Goal: Find specific fact: Find specific page/section

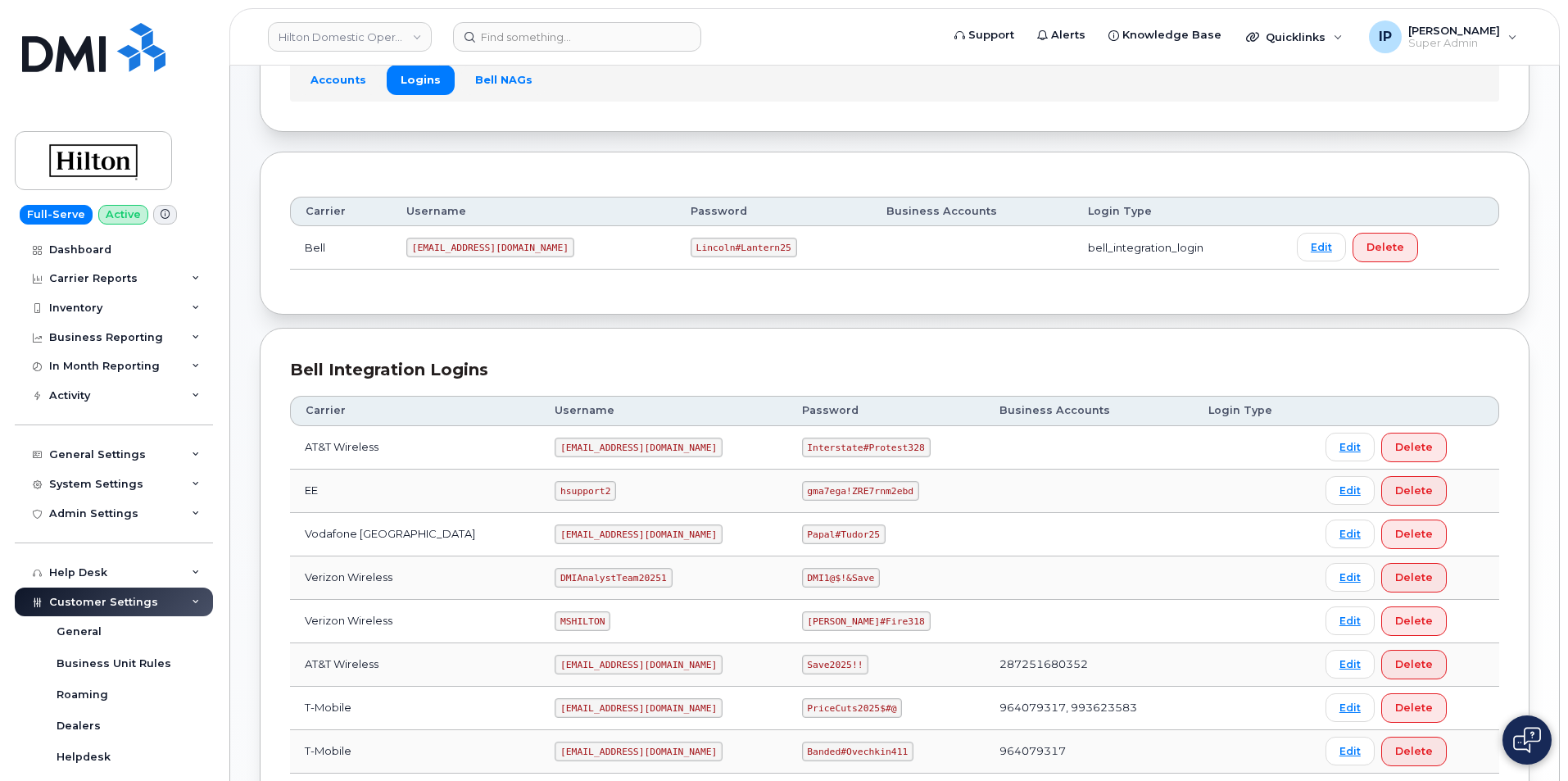
scroll to position [246, 0]
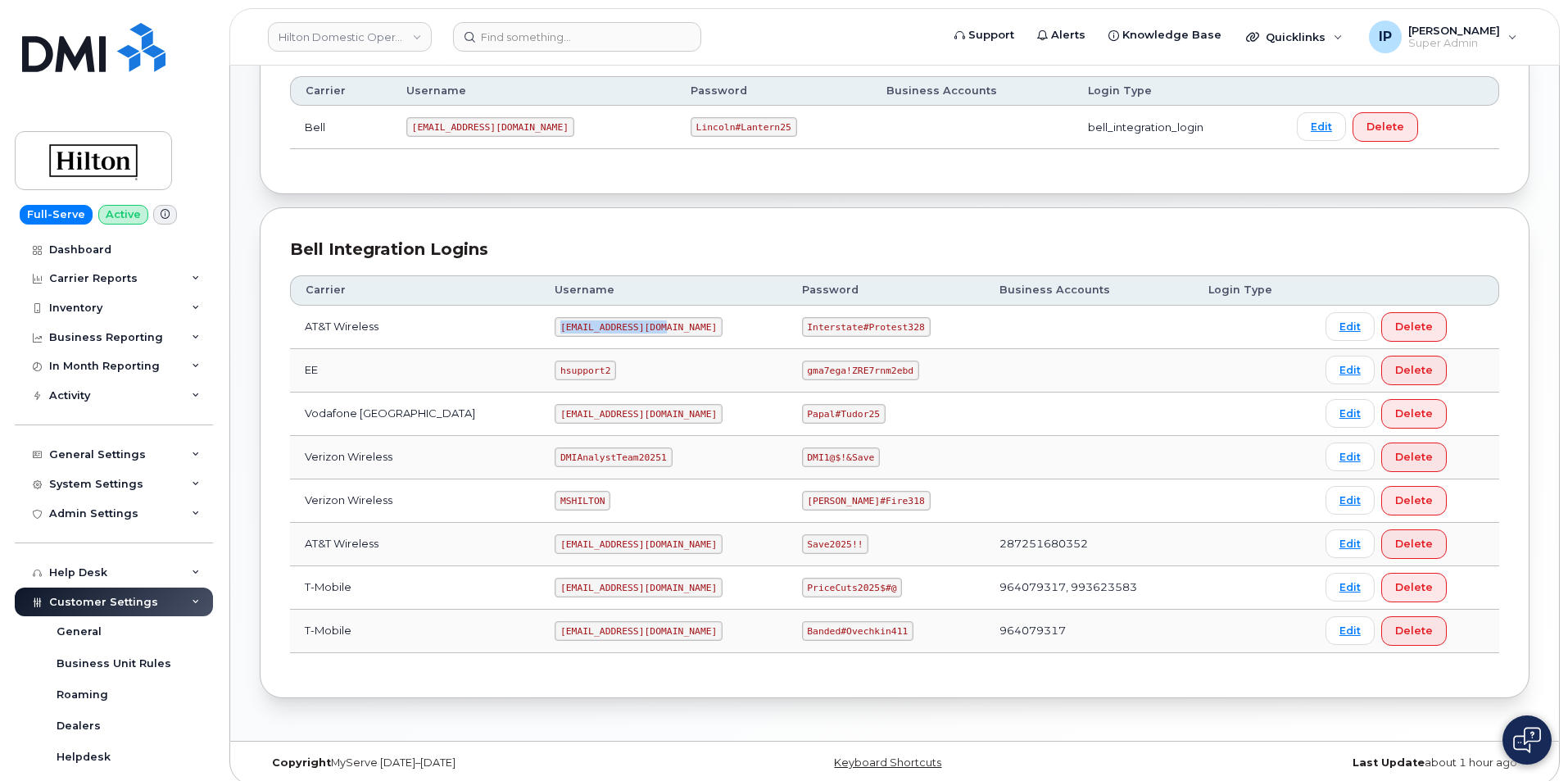
drag, startPoint x: 636, startPoint y: 325, endPoint x: 531, endPoint y: 322, distance: 105.0
click at [555, 322] on code "ms-hilton@dminc.com" at bounding box center [638, 327] width 168 height 20
copy code "ms-hilton@dminc.com"
drag, startPoint x: 883, startPoint y: 325, endPoint x: 790, endPoint y: 319, distance: 93.2
click at [802, 319] on code "Interstate#Protest328" at bounding box center [866, 327] width 129 height 20
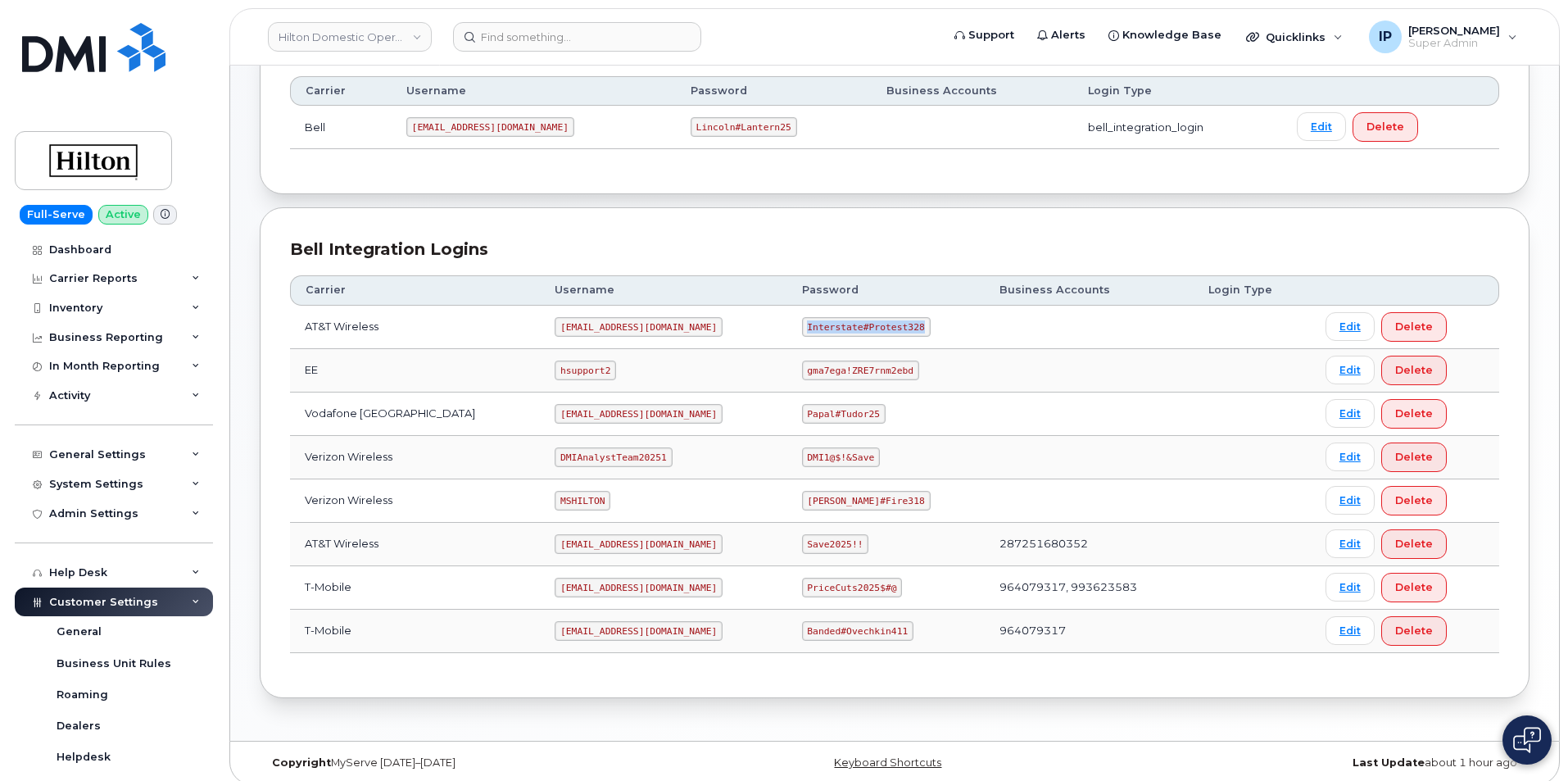
copy code "Interstate#Protest328"
drag, startPoint x: 625, startPoint y: 325, endPoint x: 530, endPoint y: 323, distance: 95.0
click at [540, 323] on td "ms-hilton@dminc.com" at bounding box center [663, 327] width 247 height 44
copy code "ms-hilton@dminc.com"
drag, startPoint x: 900, startPoint y: 326, endPoint x: 793, endPoint y: 326, distance: 107.0
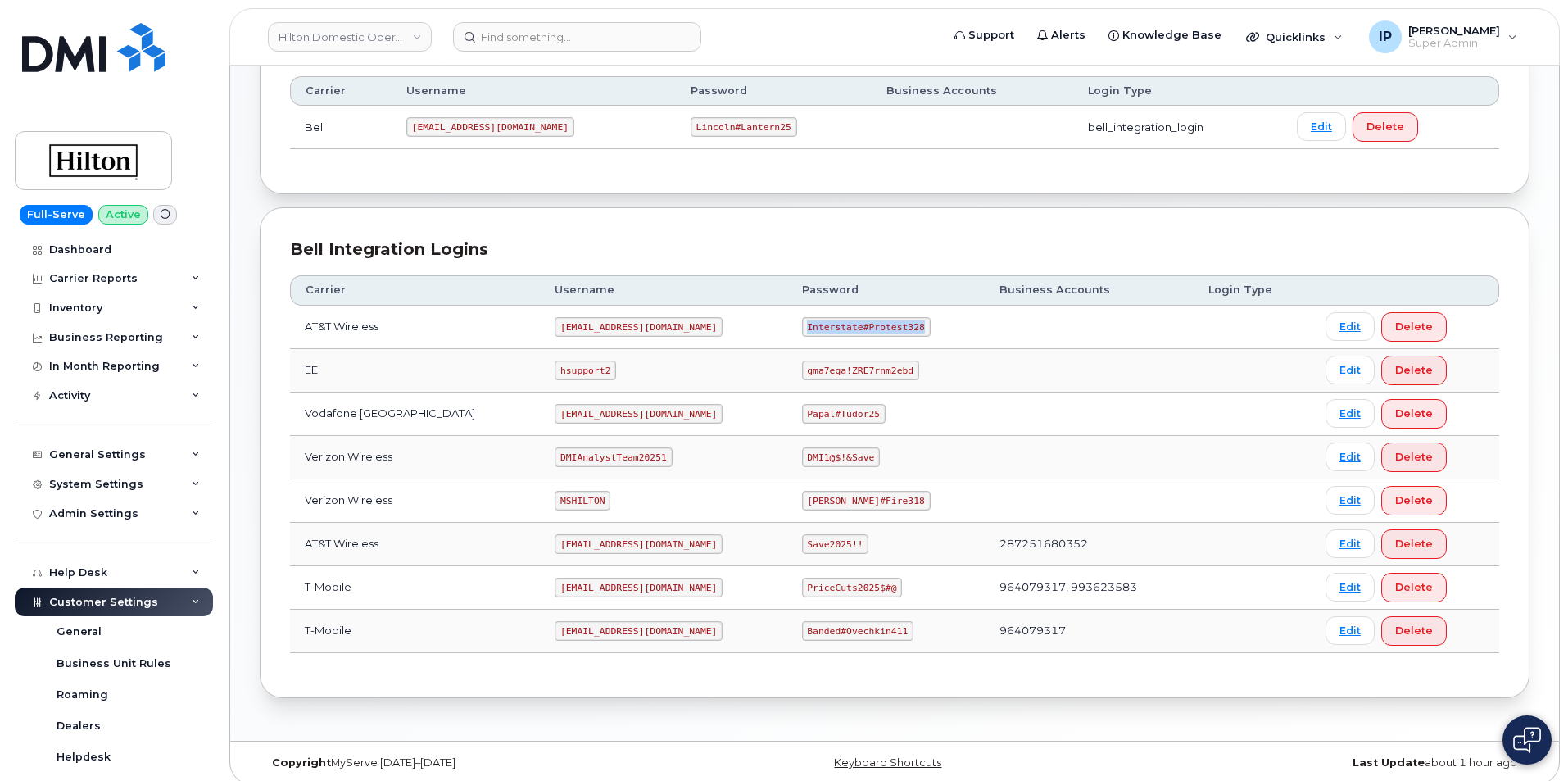
click at [802, 326] on code "Interstate#Protest328" at bounding box center [866, 327] width 129 height 20
copy code "Interstate#Protest328"
drag, startPoint x: 580, startPoint y: 500, endPoint x: 535, endPoint y: 503, distance: 45.1
click at [555, 503] on code "MSHILTON" at bounding box center [583, 501] width 56 height 20
copy code "MSHILTON"
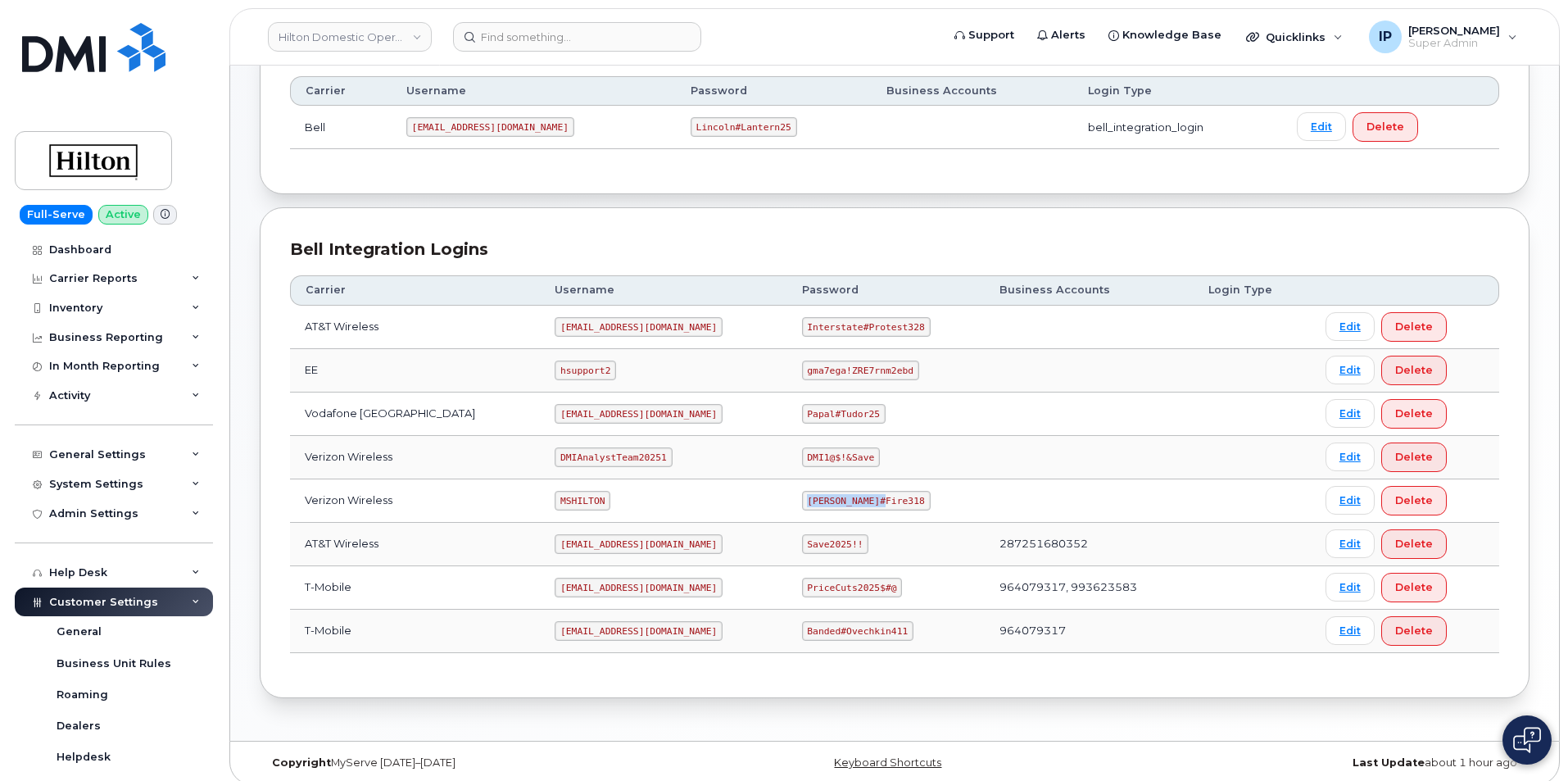
drag, startPoint x: 862, startPoint y: 495, endPoint x: 782, endPoint y: 504, distance: 80.5
click at [787, 504] on td "Edward#Fire318" at bounding box center [885, 501] width 197 height 44
copy code "Edward#Fire318"
drag, startPoint x: 577, startPoint y: 503, endPoint x: 522, endPoint y: 500, distance: 55.1
click at [540, 500] on td "MSHILTON" at bounding box center [663, 501] width 247 height 44
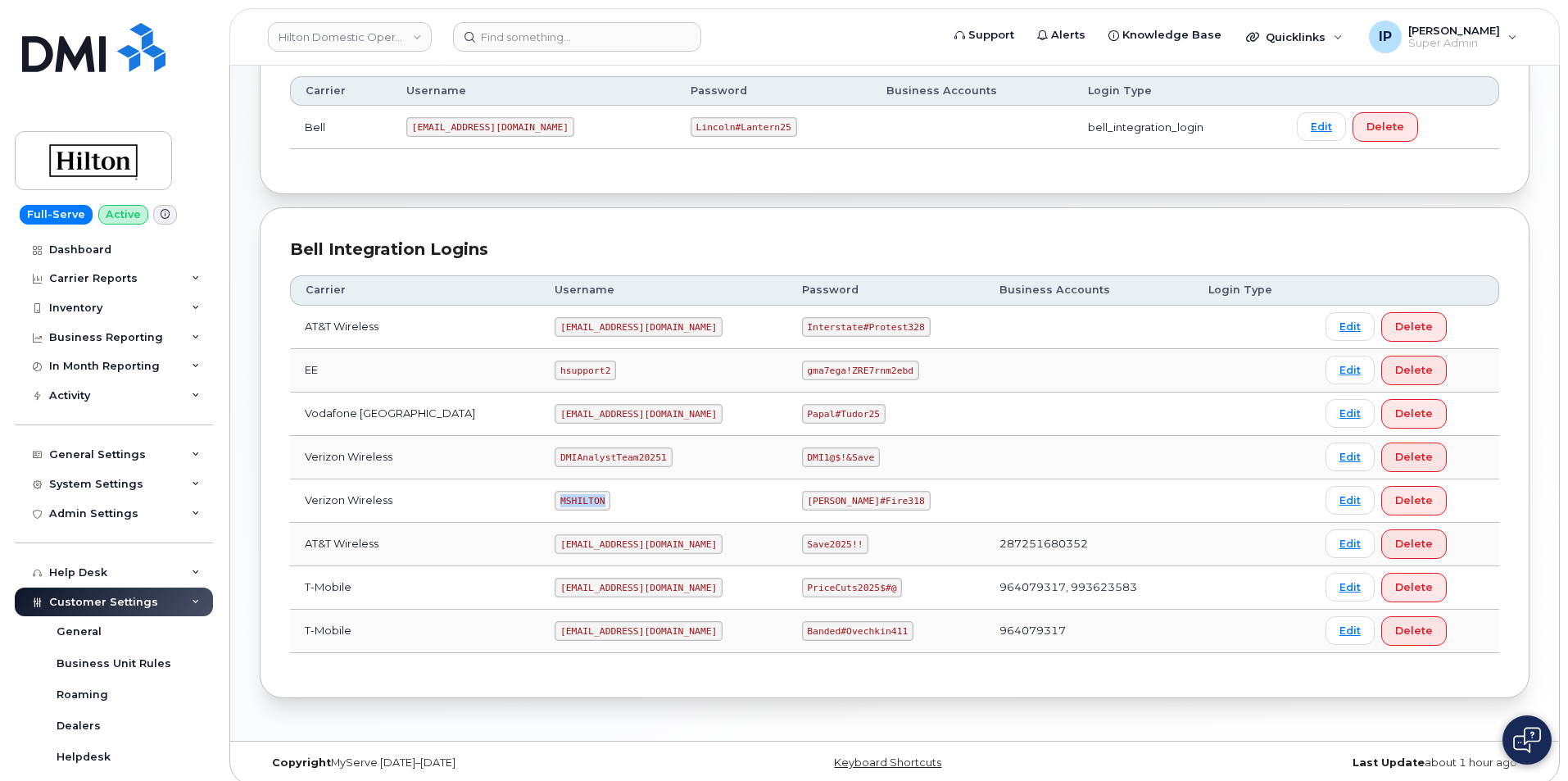
copy code "MSHILTON"
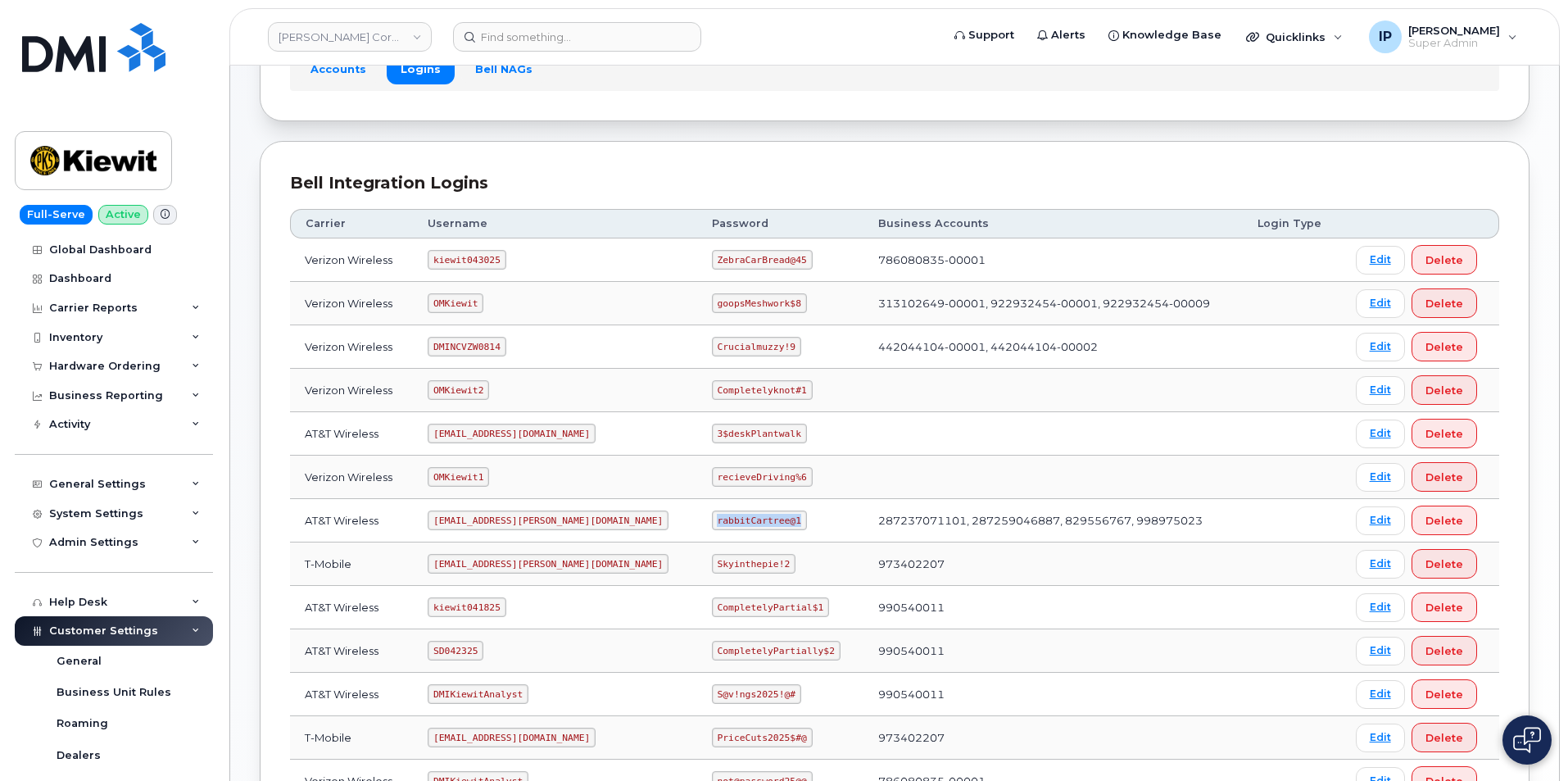
scroll to position [53, 0]
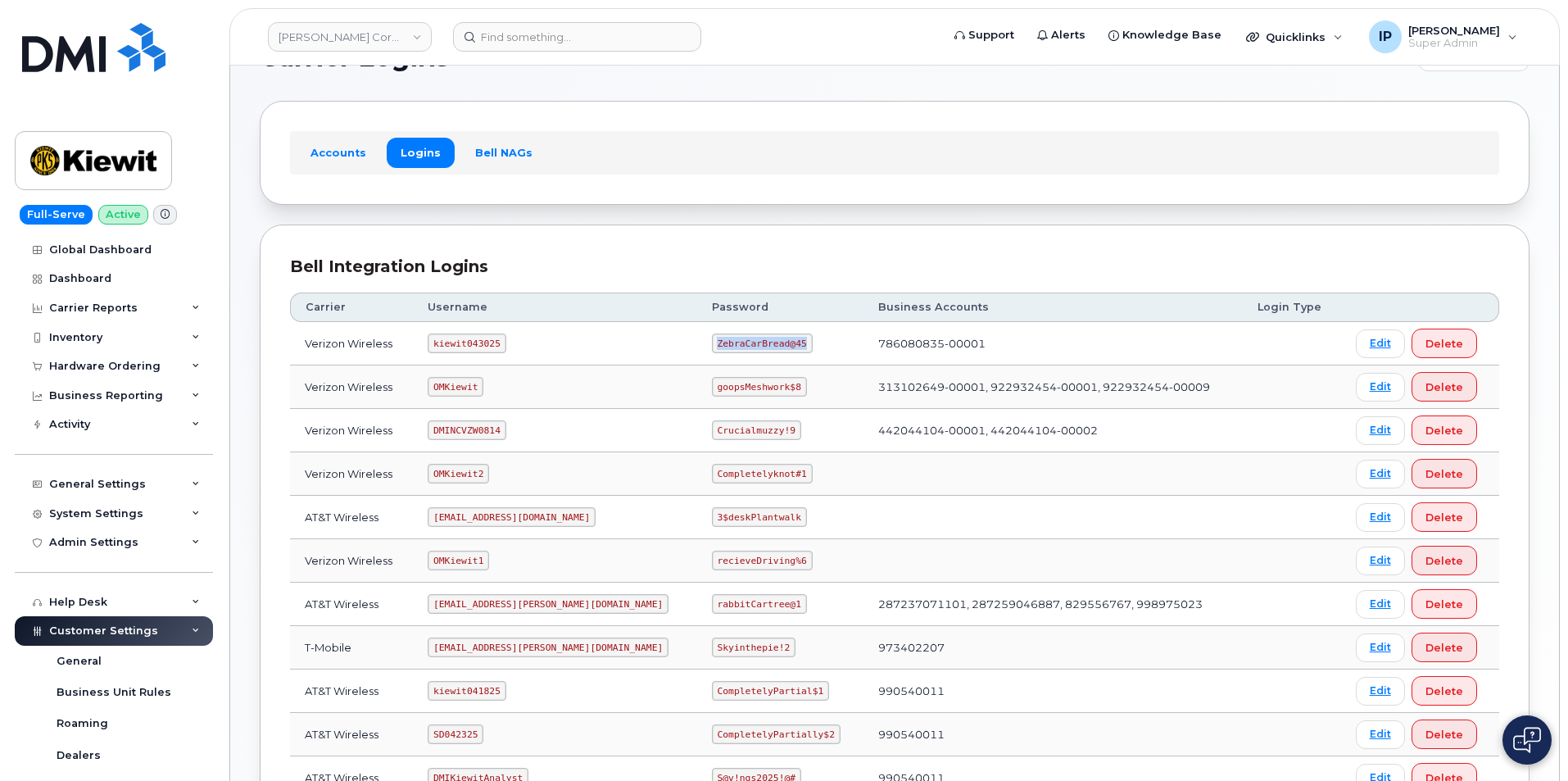
drag, startPoint x: 747, startPoint y: 341, endPoint x: 655, endPoint y: 342, distance: 92.0
click at [698, 342] on td "ZebraCarBread@45" at bounding box center [781, 343] width 167 height 44
copy code "ZebraCarBread@45"
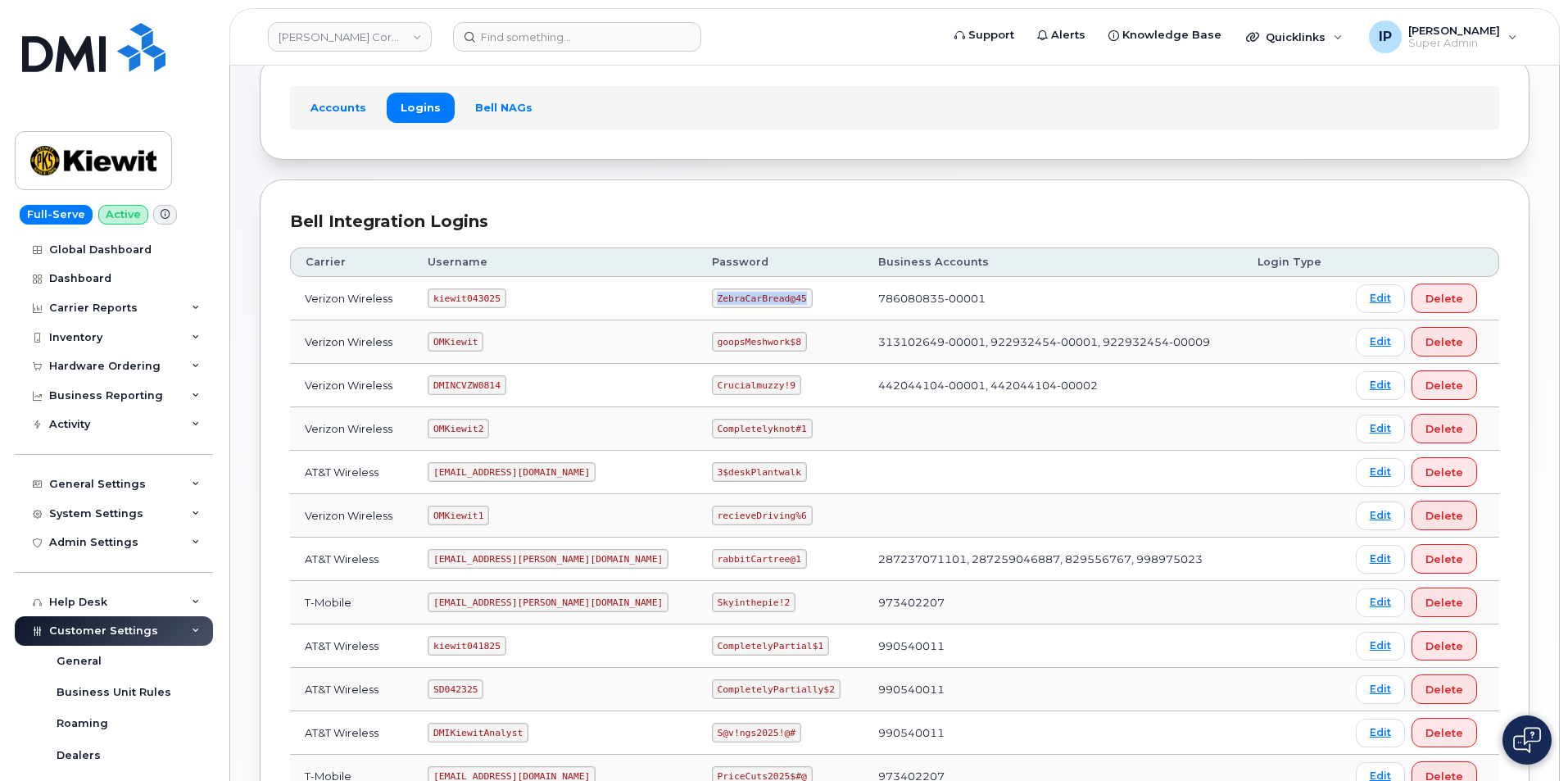
scroll to position [134, 0]
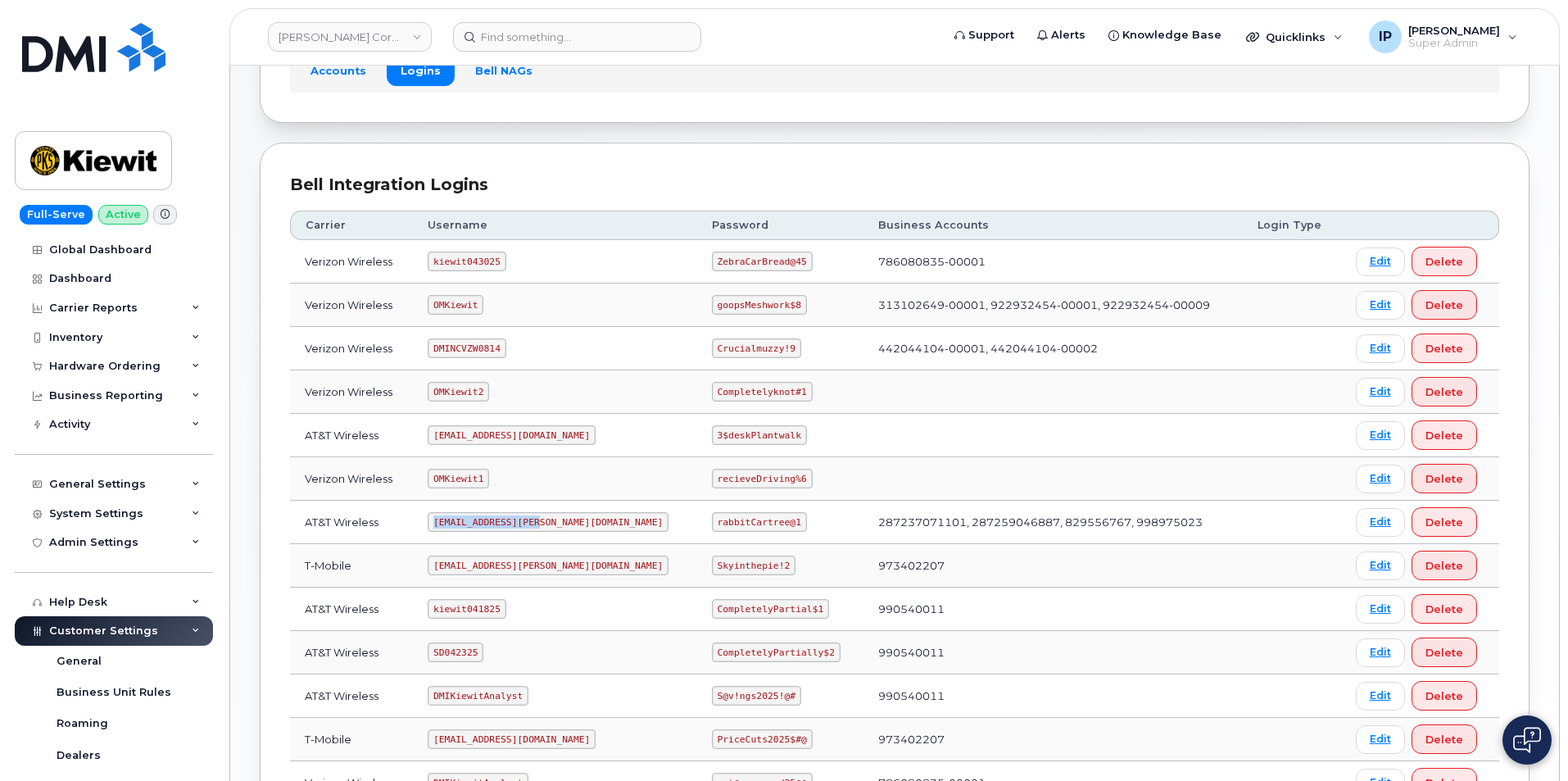
drag, startPoint x: 543, startPoint y: 522, endPoint x: 441, endPoint y: 529, distance: 102.2
click at [441, 529] on code "[EMAIL_ADDRESS][PERSON_NAME][DOMAIN_NAME]" at bounding box center [548, 522] width 241 height 20
copy code "[EMAIL_ADDRESS][PERSON_NAME][DOMAIN_NAME]"
drag, startPoint x: 736, startPoint y: 521, endPoint x: 654, endPoint y: 523, distance: 82.0
click at [698, 523] on td "rabbitCartree@1" at bounding box center [781, 522] width 167 height 44
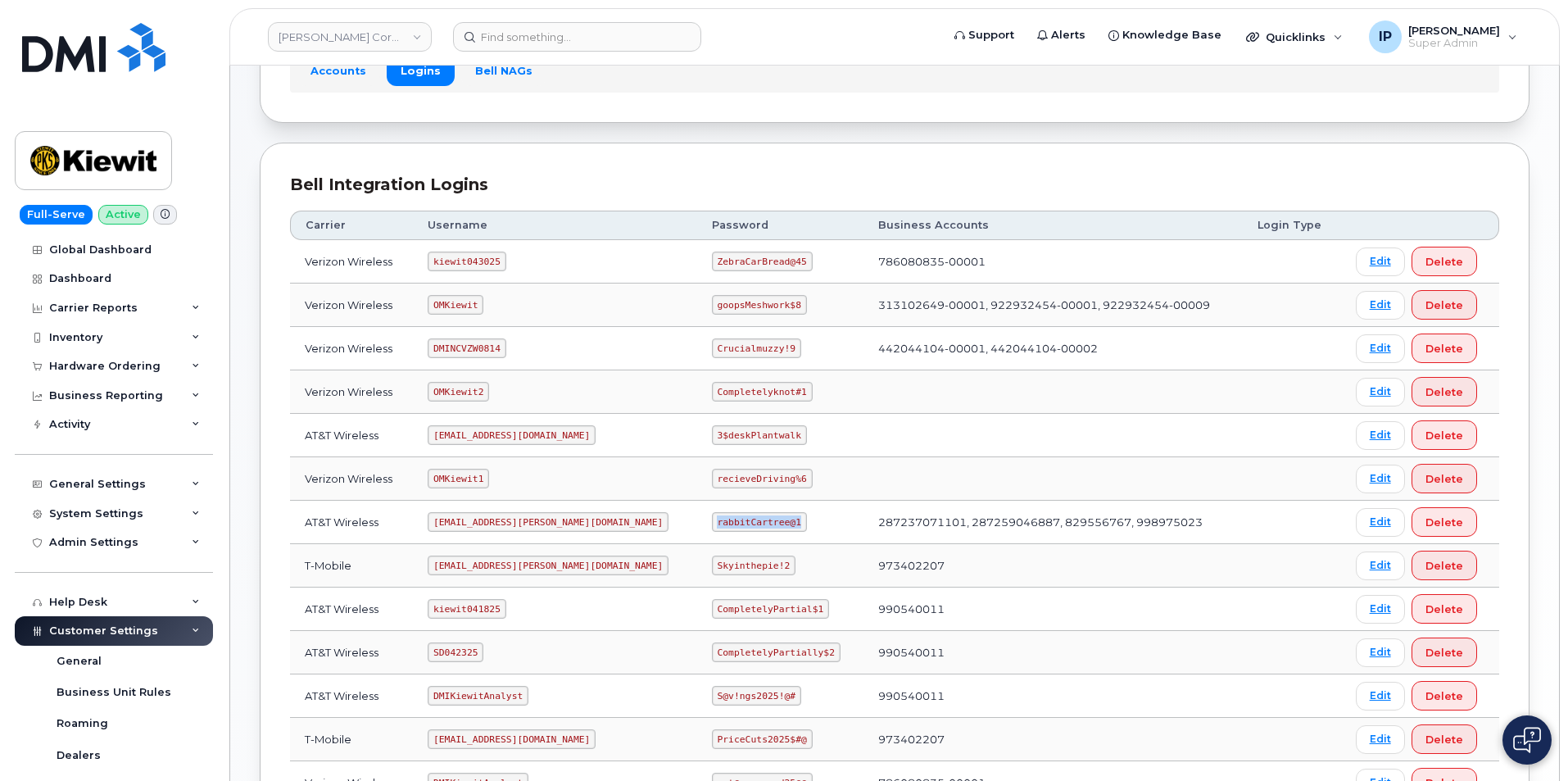
copy code "rabbitCartree@1"
